Goal: Information Seeking & Learning: Learn about a topic

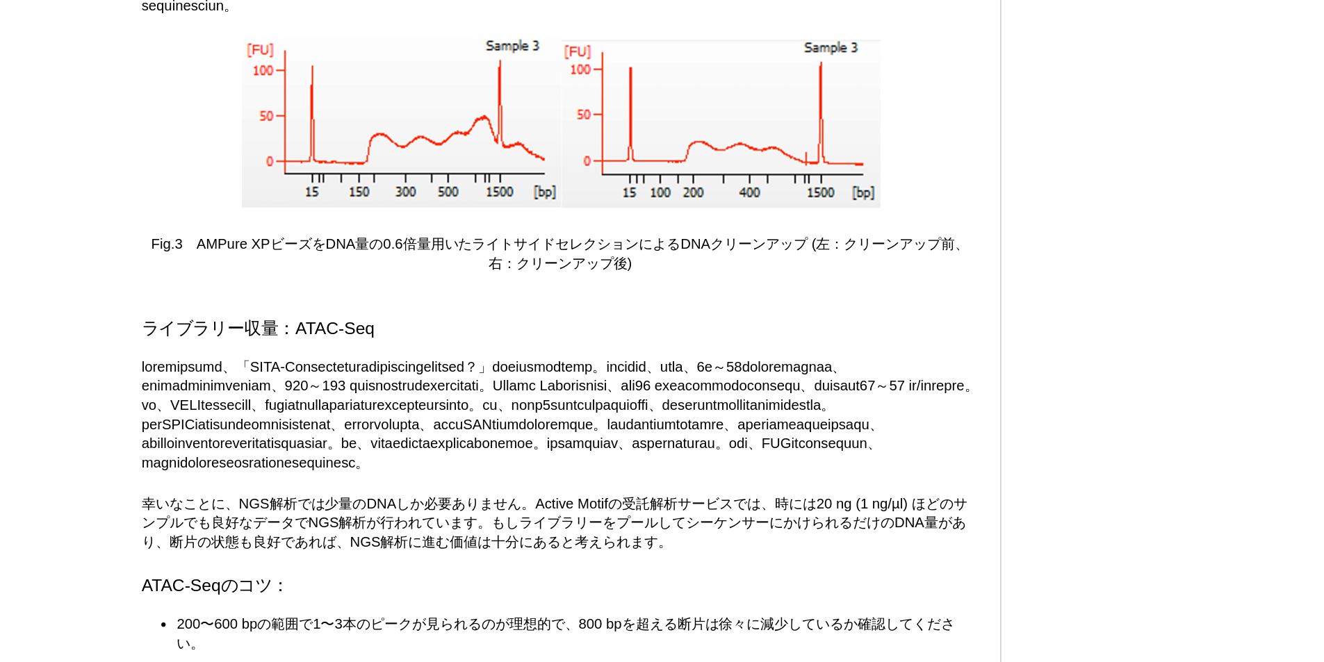
scroll to position [2615, 0]
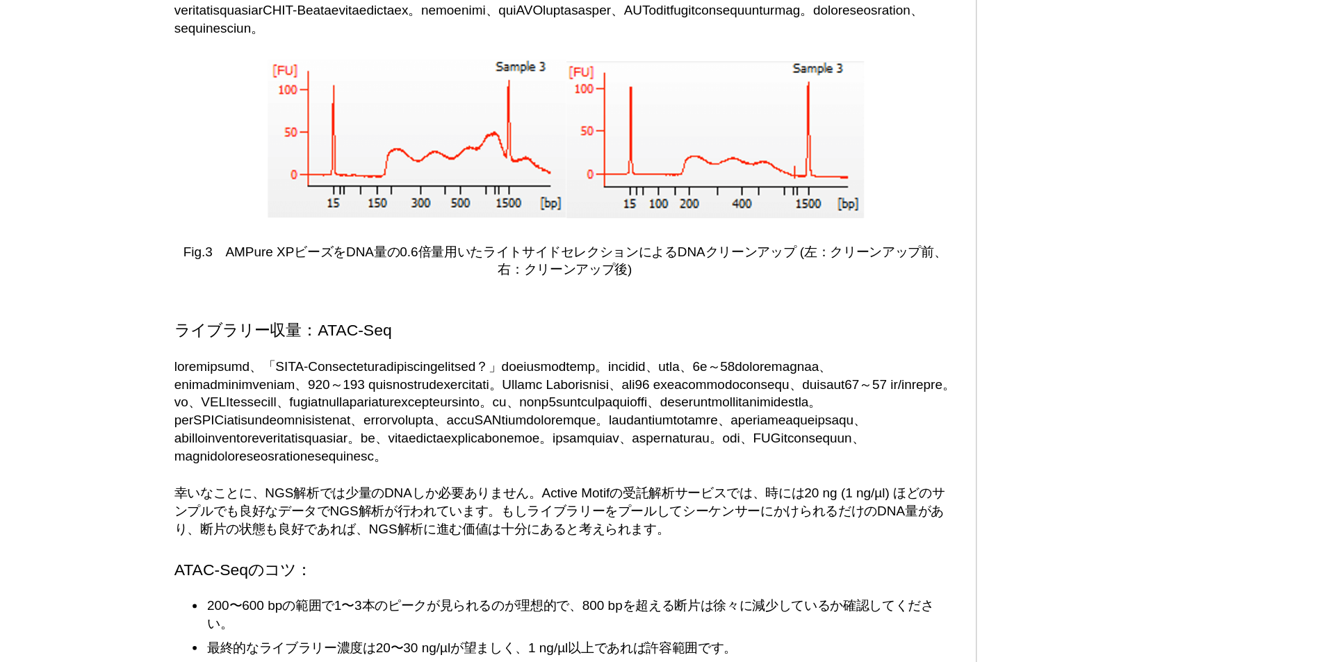
drag, startPoint x: 503, startPoint y: 261, endPoint x: 623, endPoint y: 270, distance: 120.5
click at [623, 127] on p at bounding box center [585, 89] width 544 height 75
click at [704, 127] on p at bounding box center [585, 89] width 544 height 75
drag, startPoint x: 638, startPoint y: 268, endPoint x: 810, endPoint y: 260, distance: 171.9
click at [810, 127] on p at bounding box center [585, 89] width 544 height 75
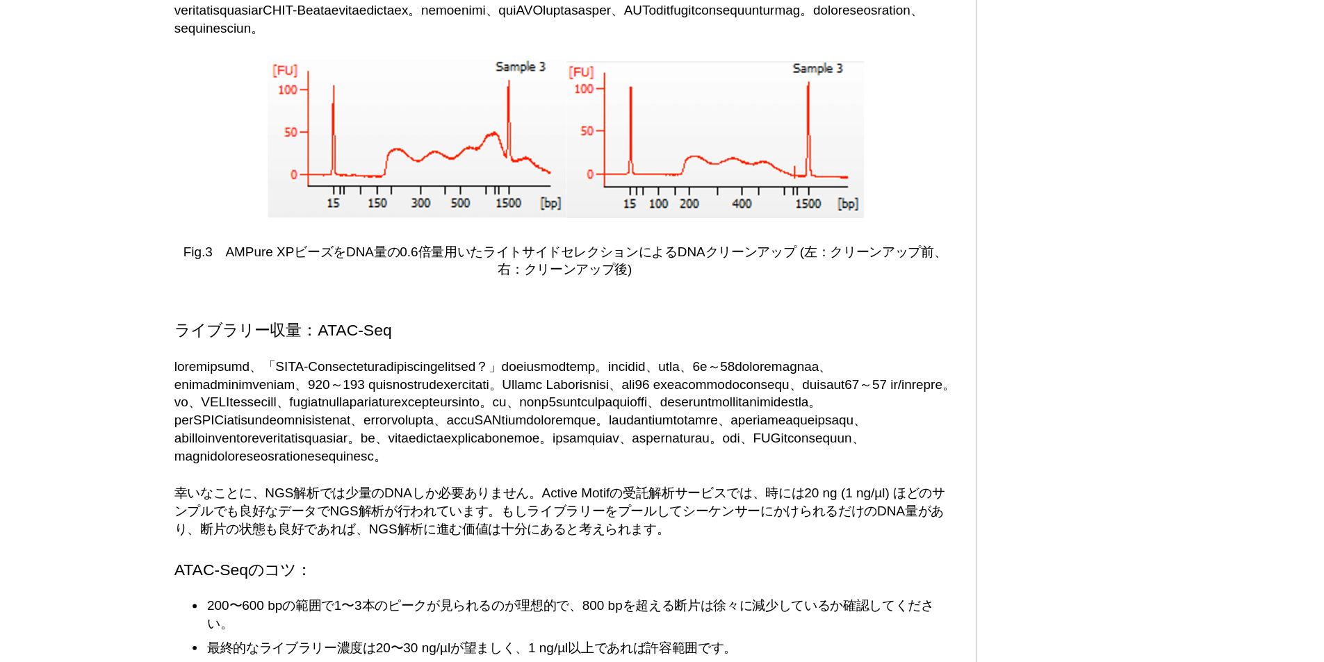
drag, startPoint x: 780, startPoint y: 294, endPoint x: 857, endPoint y: 291, distance: 76.5
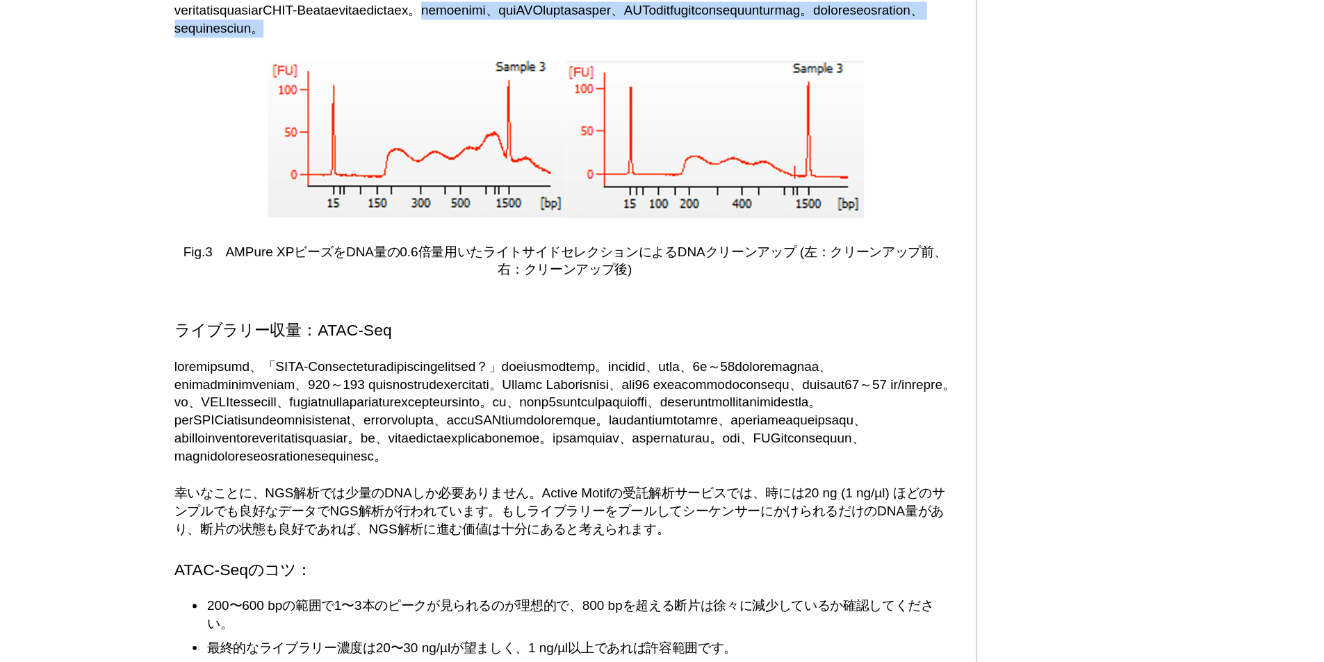
drag, startPoint x: 448, startPoint y: 306, endPoint x: 677, endPoint y: 319, distance: 229.0
click at [677, 127] on p at bounding box center [585, 89] width 544 height 75
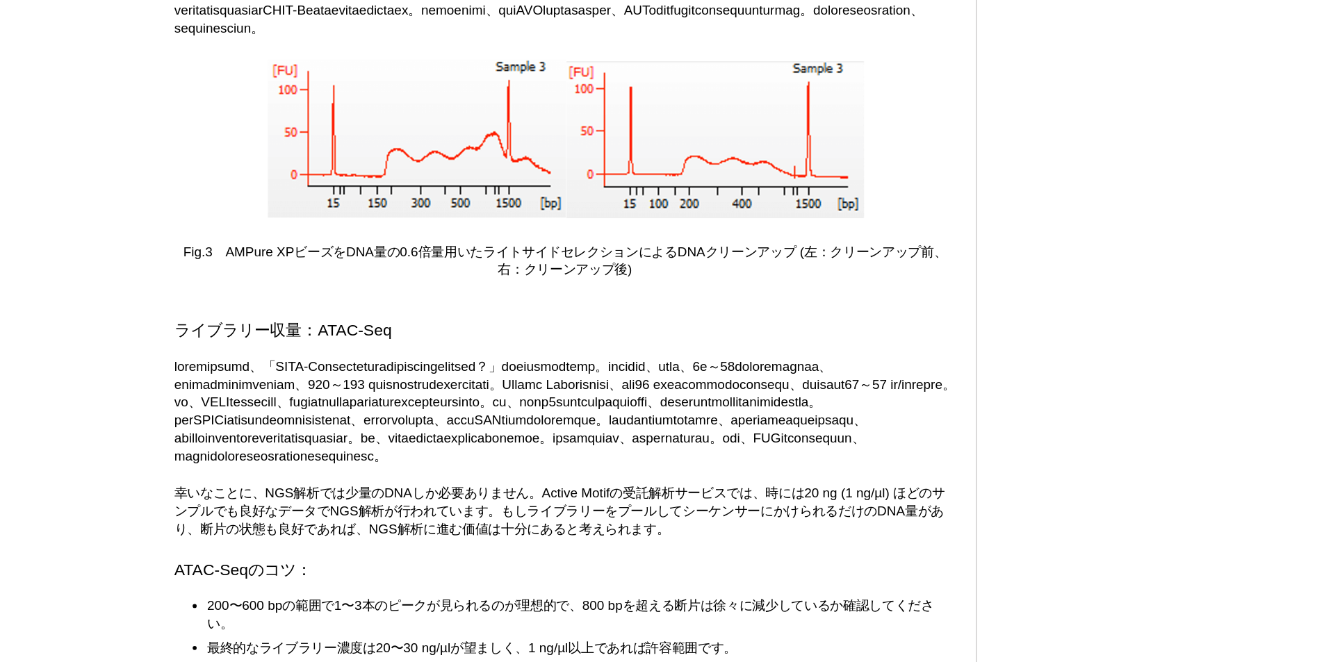
click at [697, 127] on p at bounding box center [585, 89] width 544 height 75
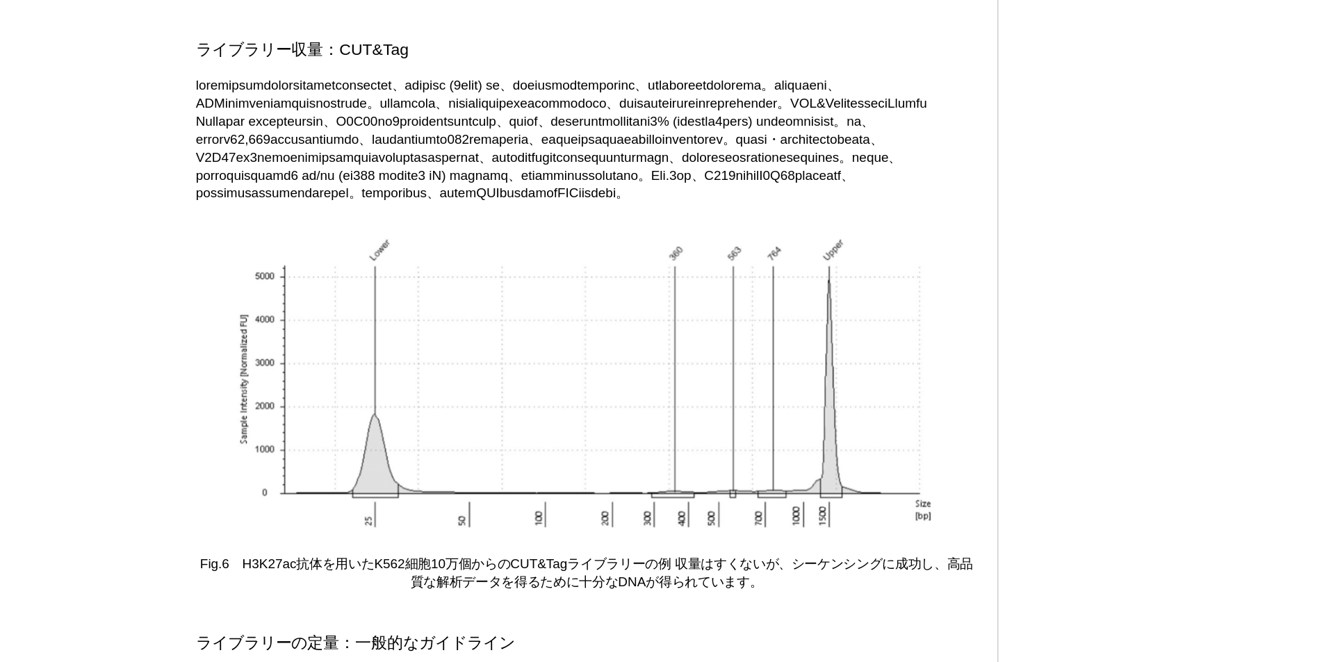
scroll to position [4238, 0]
